Goal: Task Accomplishment & Management: Manage account settings

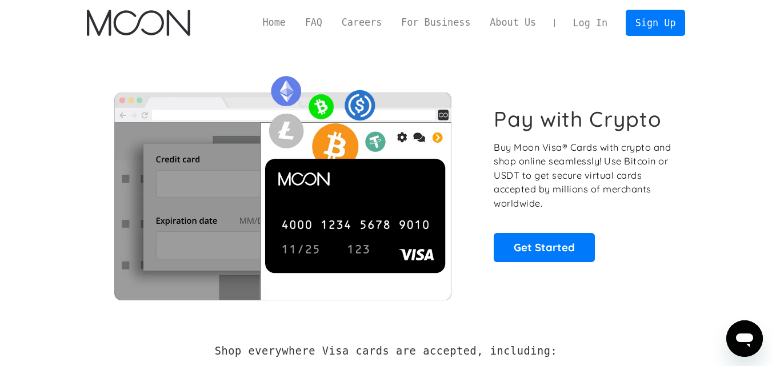
click at [592, 22] on link "Log In" at bounding box center [590, 22] width 54 height 25
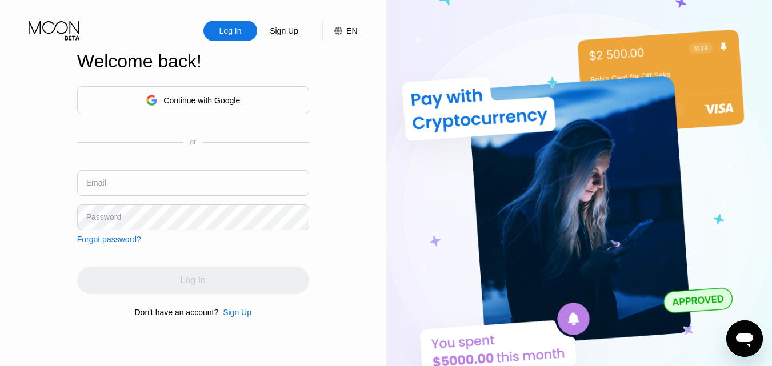
click at [99, 184] on div "Email" at bounding box center [96, 182] width 20 height 9
click at [117, 187] on input "text" at bounding box center [193, 183] width 232 height 26
paste input "lucky.okoromi@mail.com"
type input "lucky.okoromi@mail.com"
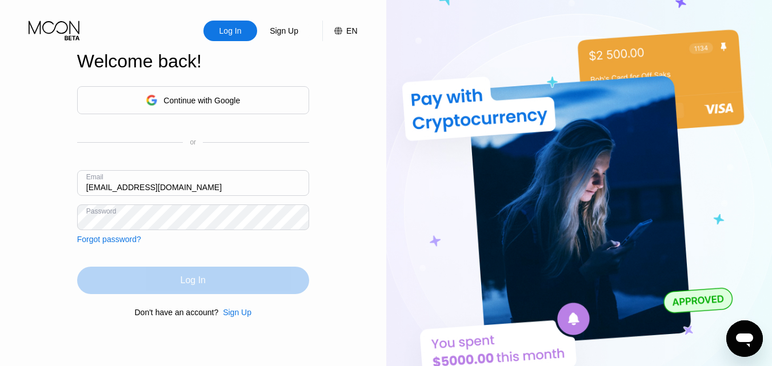
click at [177, 276] on div "Log In" at bounding box center [193, 280] width 232 height 27
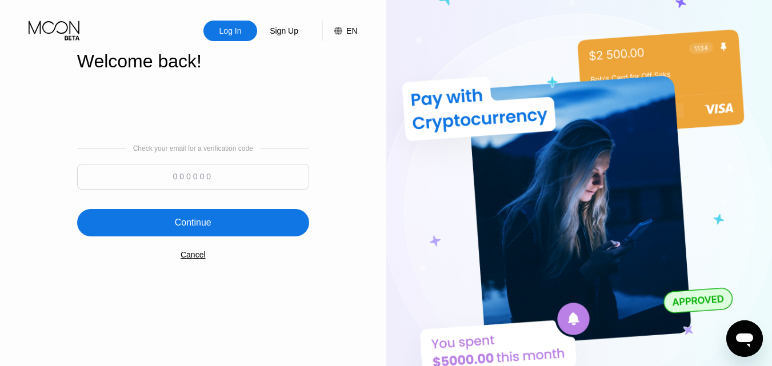
click at [167, 180] on input at bounding box center [193, 177] width 232 height 26
paste input "644533"
type input "644533"
click at [170, 228] on div "Continue" at bounding box center [193, 222] width 232 height 27
